Goal: Information Seeking & Learning: Find specific fact

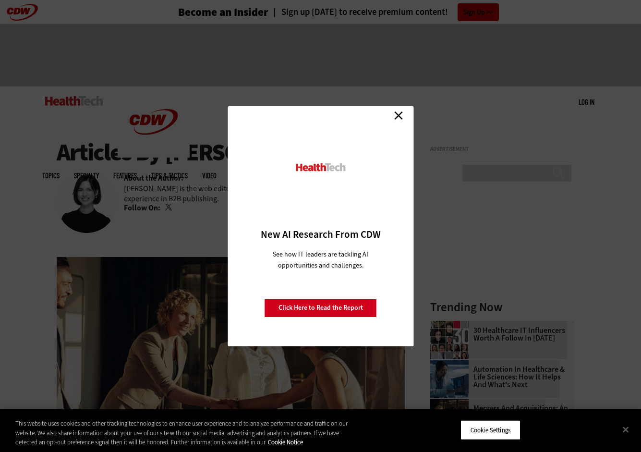
click at [400, 115] on link "Close" at bounding box center [398, 116] width 14 height 14
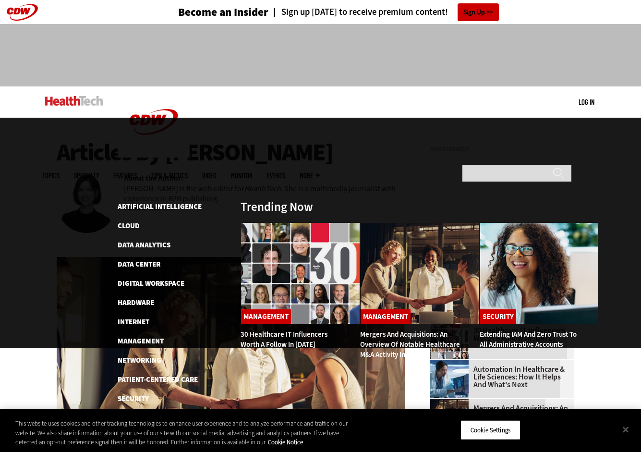
click at [60, 172] on span "Topics" at bounding box center [50, 175] width 17 height 7
click at [139, 279] on link "Digital Workspace" at bounding box center [151, 284] width 67 height 10
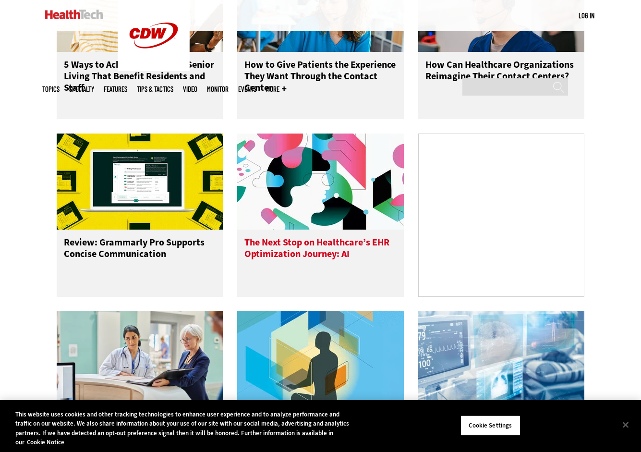
scroll to position [939, 0]
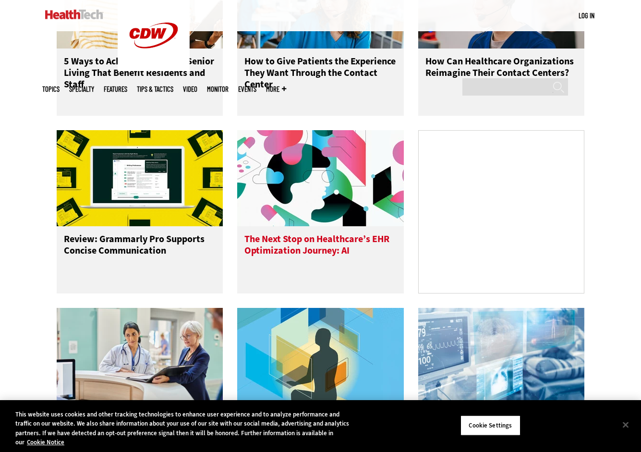
click at [326, 243] on h3 "The Next Stop on Healthcare’s EHR Optimization Journey: AI" at bounding box center [320, 252] width 152 height 38
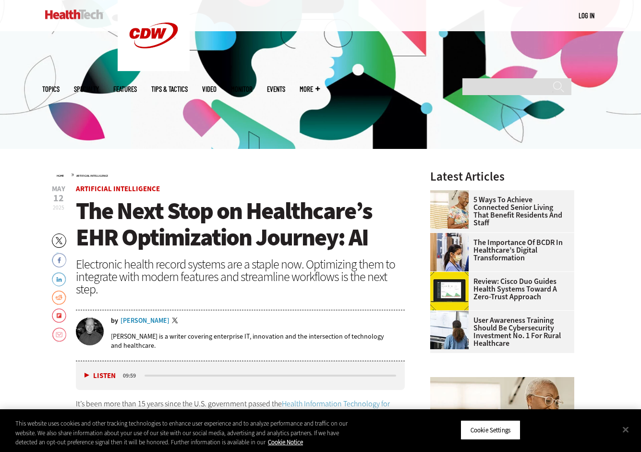
scroll to position [162, 0]
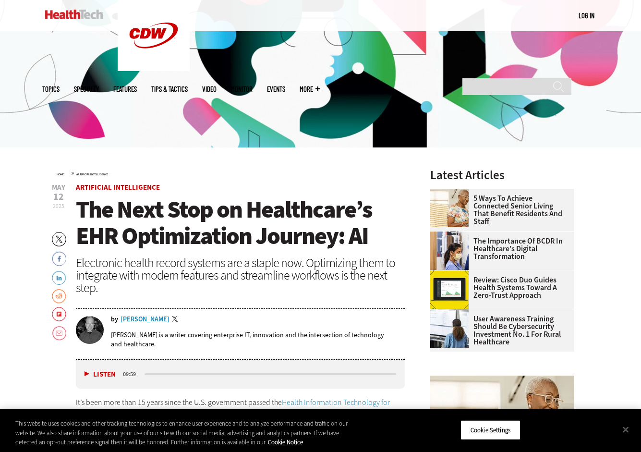
click at [154, 315] on div "by Brian T. Horowitz Twitter Brian T. Horowitz is a writer covering enterprise …" at bounding box center [240, 334] width 329 height 49
click at [154, 316] on div "Brian T. Horowitz" at bounding box center [145, 319] width 49 height 7
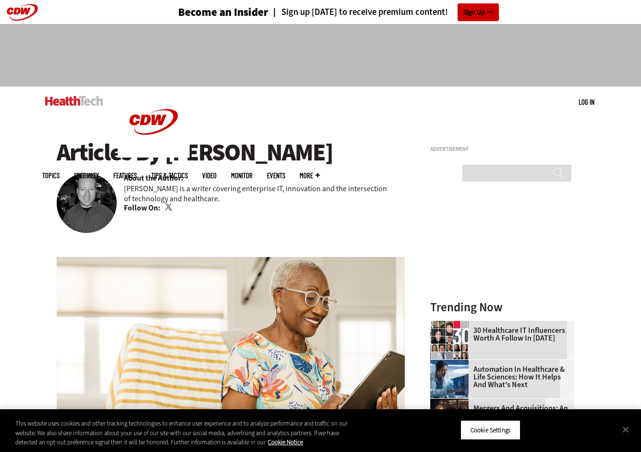
click at [320, 172] on span "More" at bounding box center [310, 175] width 20 height 7
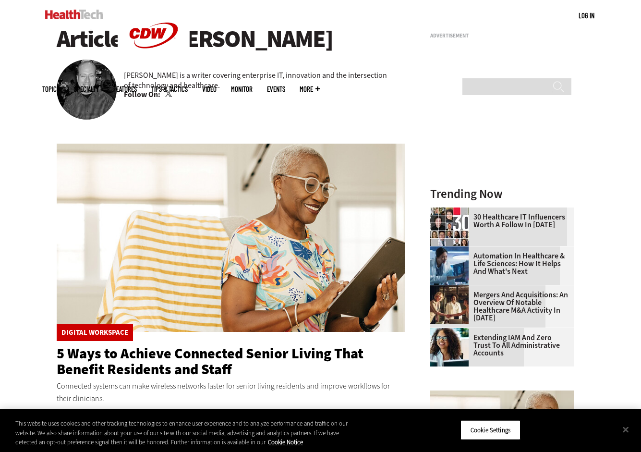
scroll to position [85, 0]
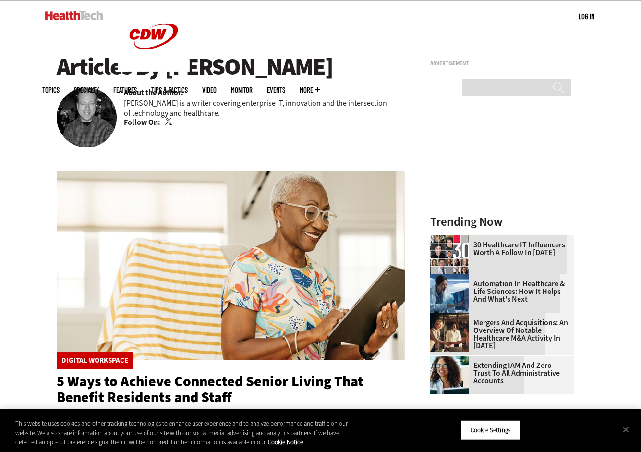
drag, startPoint x: 219, startPoint y: 118, endPoint x: 215, endPoint y: 106, distance: 12.6
click at [215, 106] on p "Brian T. Horowitz is a writer covering enterprise IT, innovation and the inters…" at bounding box center [264, 108] width 281 height 20
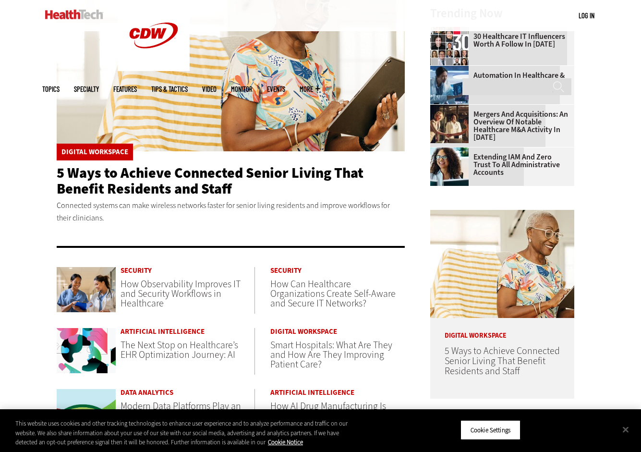
scroll to position [329, 0]
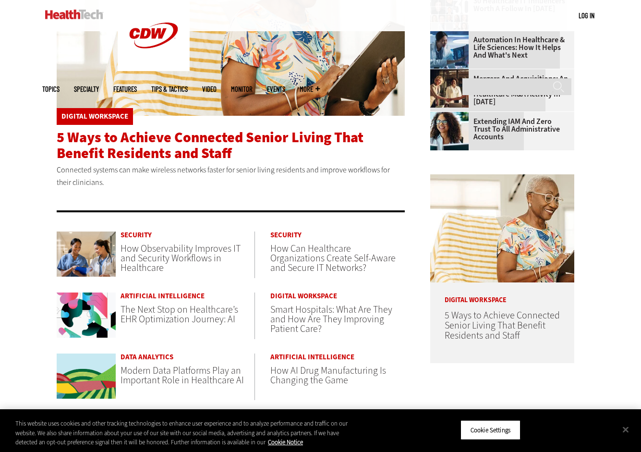
click at [165, 151] on span "5 Ways to Achieve Connected Senior Living That Benefit Residents and Staff" at bounding box center [210, 145] width 307 height 35
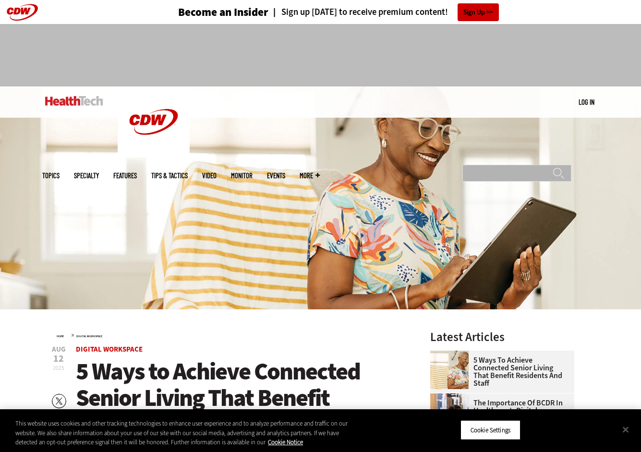
click at [481, 165] on input "Search" at bounding box center [516, 173] width 109 height 17
type input "**********"
click at [553, 167] on input "******" at bounding box center [559, 176] width 12 height 19
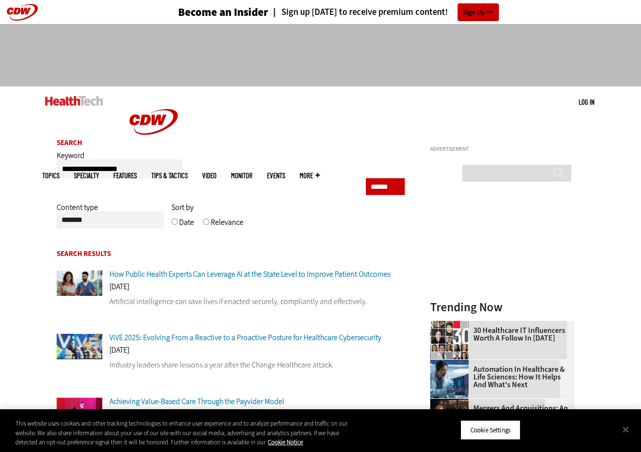
click at [186, 273] on span "How Public Health Experts Can Leverage AI at the State Level to Improve Patient…" at bounding box center [249, 274] width 281 height 10
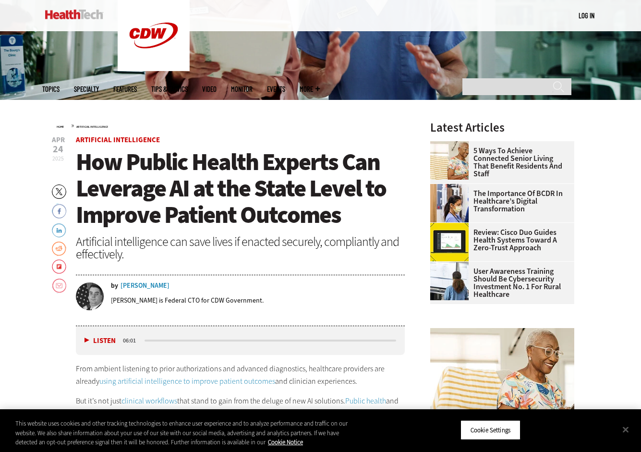
scroll to position [280, 0]
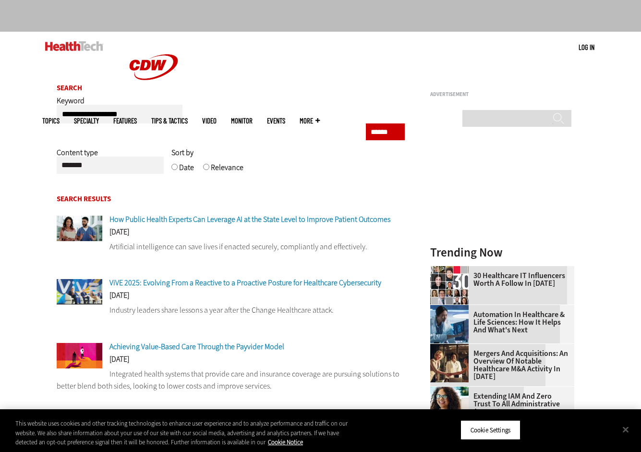
scroll to position [54, 0]
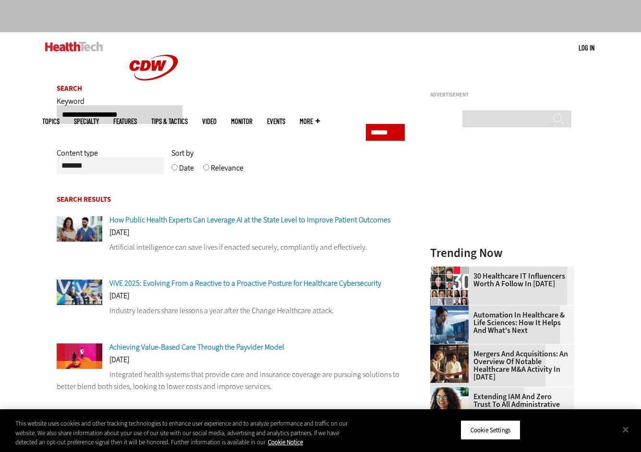
click at [145, 112] on input "**********" at bounding box center [120, 114] width 126 height 19
type input "*******"
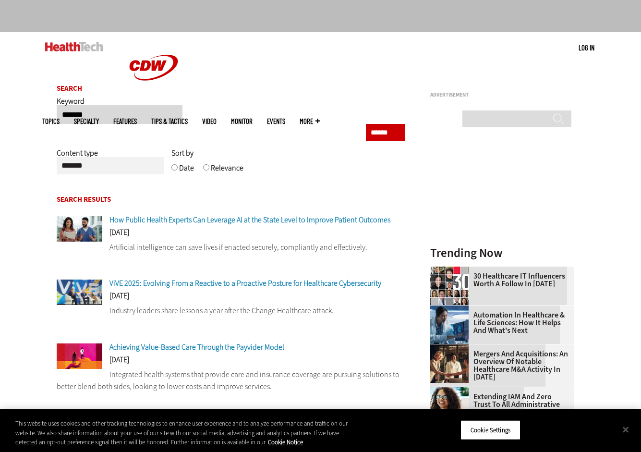
click at [366, 124] on input "******" at bounding box center [385, 132] width 39 height 17
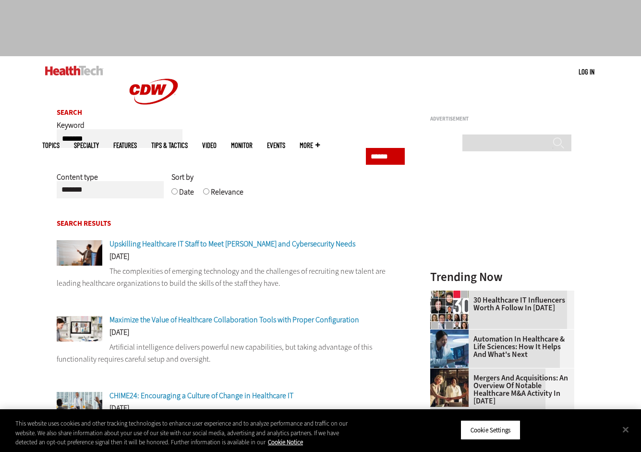
scroll to position [31, 0]
click at [192, 246] on span "Upskilling Healthcare IT Staff to Meet AI and Cybersecurity Needs" at bounding box center [232, 243] width 246 height 10
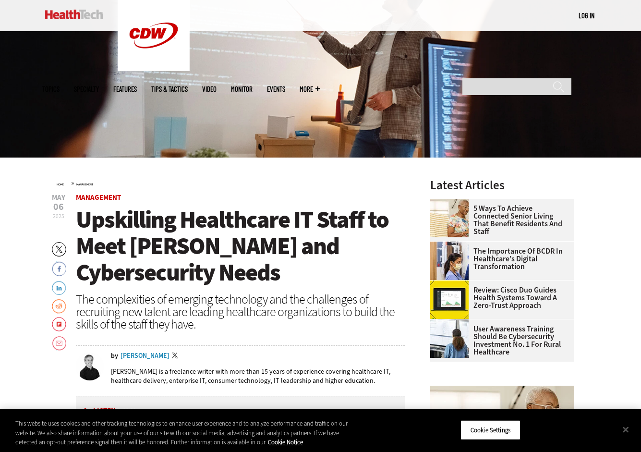
scroll to position [151, 0]
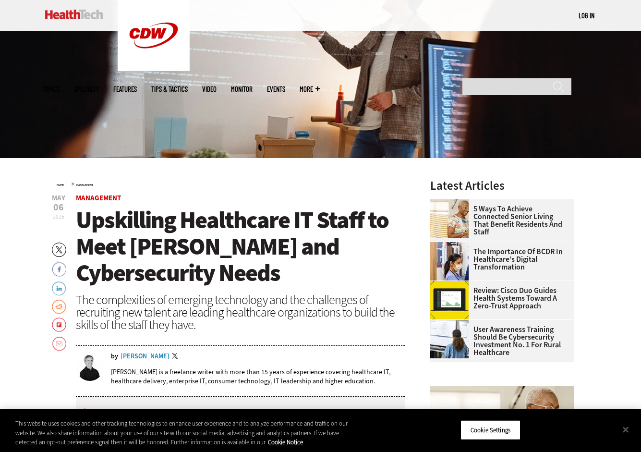
click at [148, 353] on div "[PERSON_NAME]" at bounding box center [145, 356] width 49 height 7
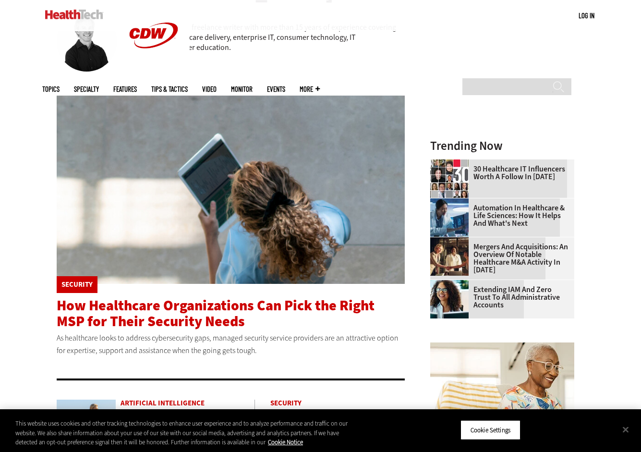
click at [152, 303] on span "How Healthcare Organizations Can Pick the Right MSP for Their Security Needs" at bounding box center [216, 313] width 318 height 35
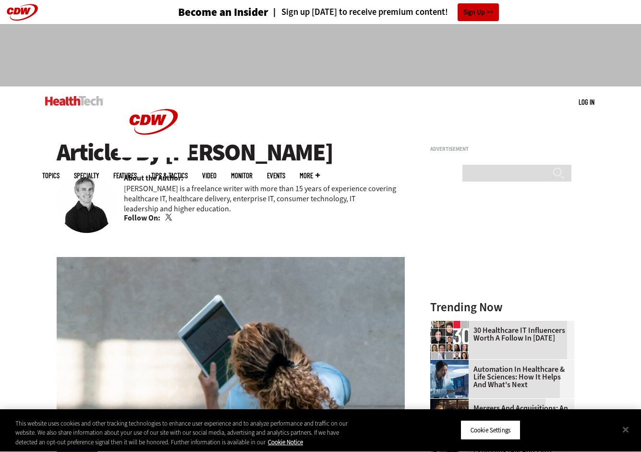
drag, startPoint x: 165, startPoint y: 159, endPoint x: 317, endPoint y: 153, distance: 151.9
click at [318, 155] on h1 "Articles By Brian Eastwood" at bounding box center [231, 152] width 349 height 26
copy h1 "[PERSON_NAME]"
drag, startPoint x: 188, startPoint y: 187, endPoint x: 257, endPoint y: 206, distance: 72.2
click at [258, 207] on p "[PERSON_NAME] is a freelance writer with more than 15 years of experience cover…" at bounding box center [264, 198] width 281 height 30
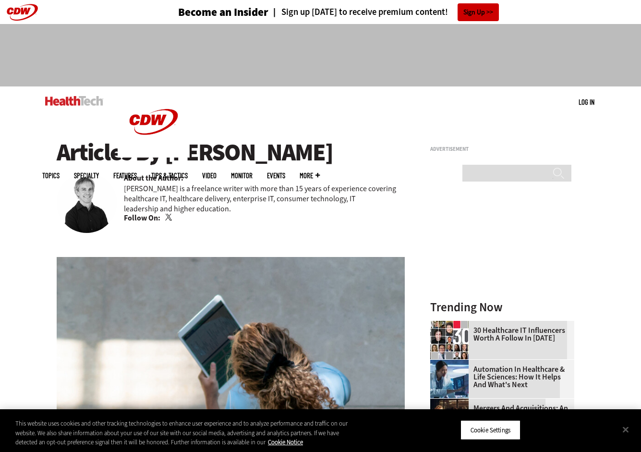
copy p "freelance writer with more than 15 years of experience covering healthcare IT, …"
click at [166, 219] on link "Twitter" at bounding box center [169, 218] width 9 height 8
